Goal: Check status: Check status

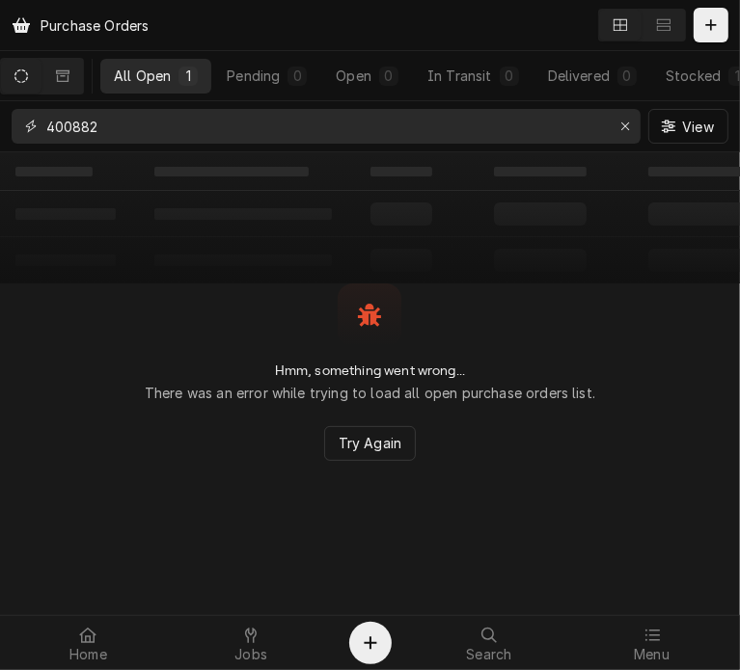
drag, startPoint x: 133, startPoint y: 130, endPoint x: -9, endPoint y: 114, distance: 142.7
click at [0, 114] on html "Purchase Orders All Open 1 Pending 0 Open 0 In Transit 0 Delivered 0 Stocked 1 …" at bounding box center [370, 335] width 740 height 670
type input "400759"
click at [69, 75] on icon "Dynamic Content Wrapper" at bounding box center [63, 75] width 14 height 12
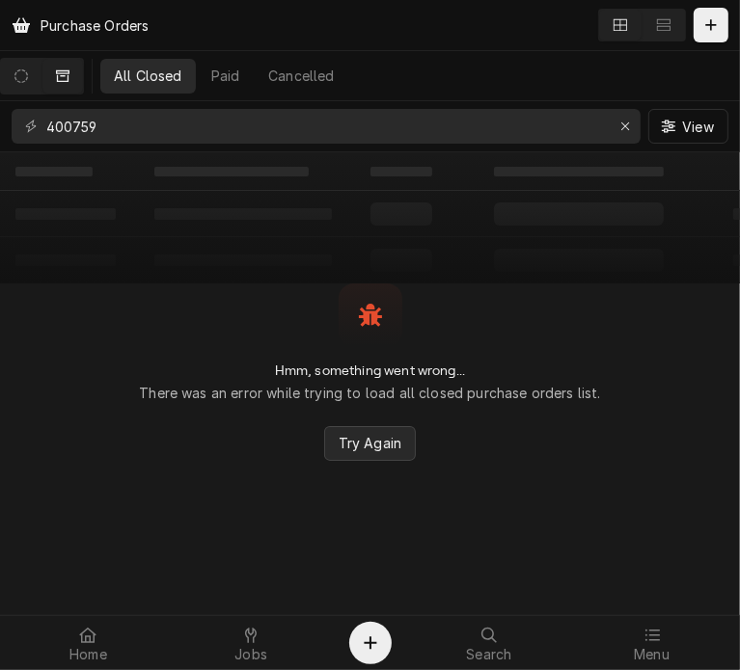
click at [365, 447] on span "Try Again" at bounding box center [370, 443] width 70 height 20
